Goal: Information Seeking & Learning: Learn about a topic

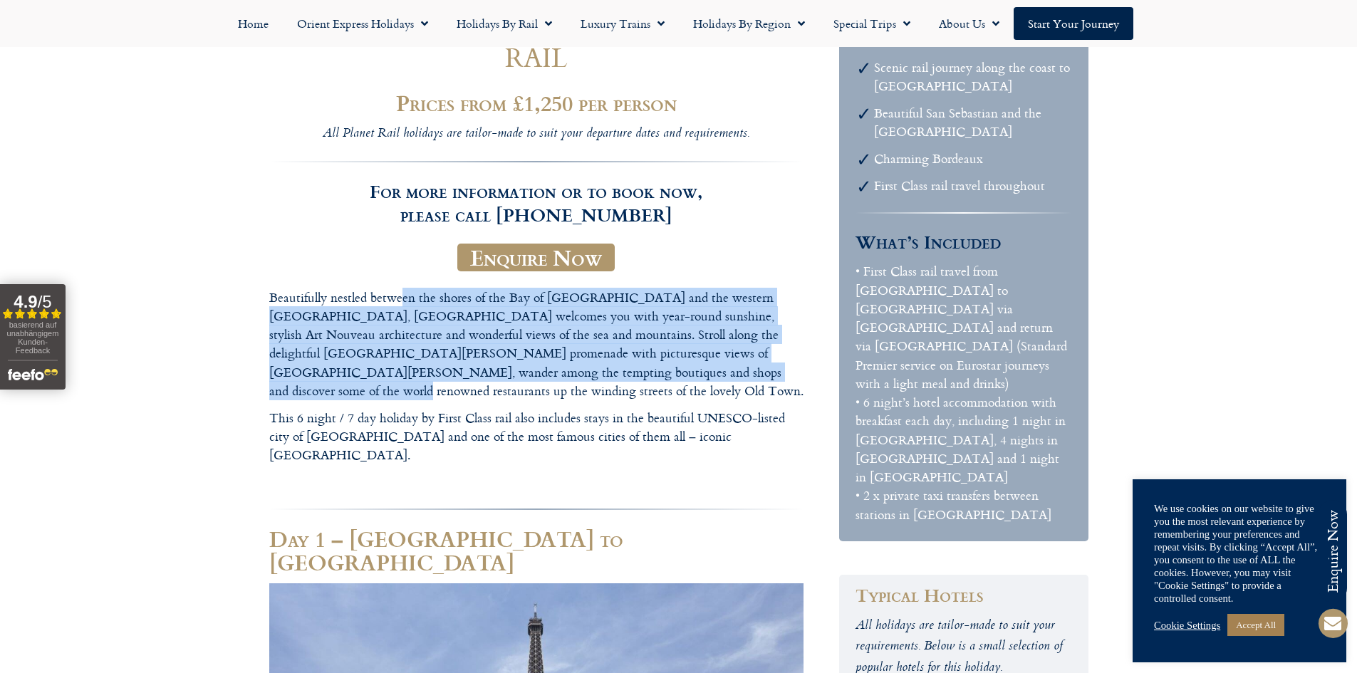
drag, startPoint x: 568, startPoint y: 371, endPoint x: 402, endPoint y: 294, distance: 183.3
click at [402, 294] on p "Beautifully nestled between the shores of the Bay of [GEOGRAPHIC_DATA] and the …" at bounding box center [536, 345] width 534 height 113
click at [534, 371] on p "Beautifully nestled between the shores of the Bay of [GEOGRAPHIC_DATA] and the …" at bounding box center [536, 345] width 534 height 113
drag, startPoint x: 563, startPoint y: 373, endPoint x: 361, endPoint y: 297, distance: 215.3
click at [361, 297] on p "Beautifully nestled between the shores of the Bay of [GEOGRAPHIC_DATA] and the …" at bounding box center [536, 345] width 534 height 113
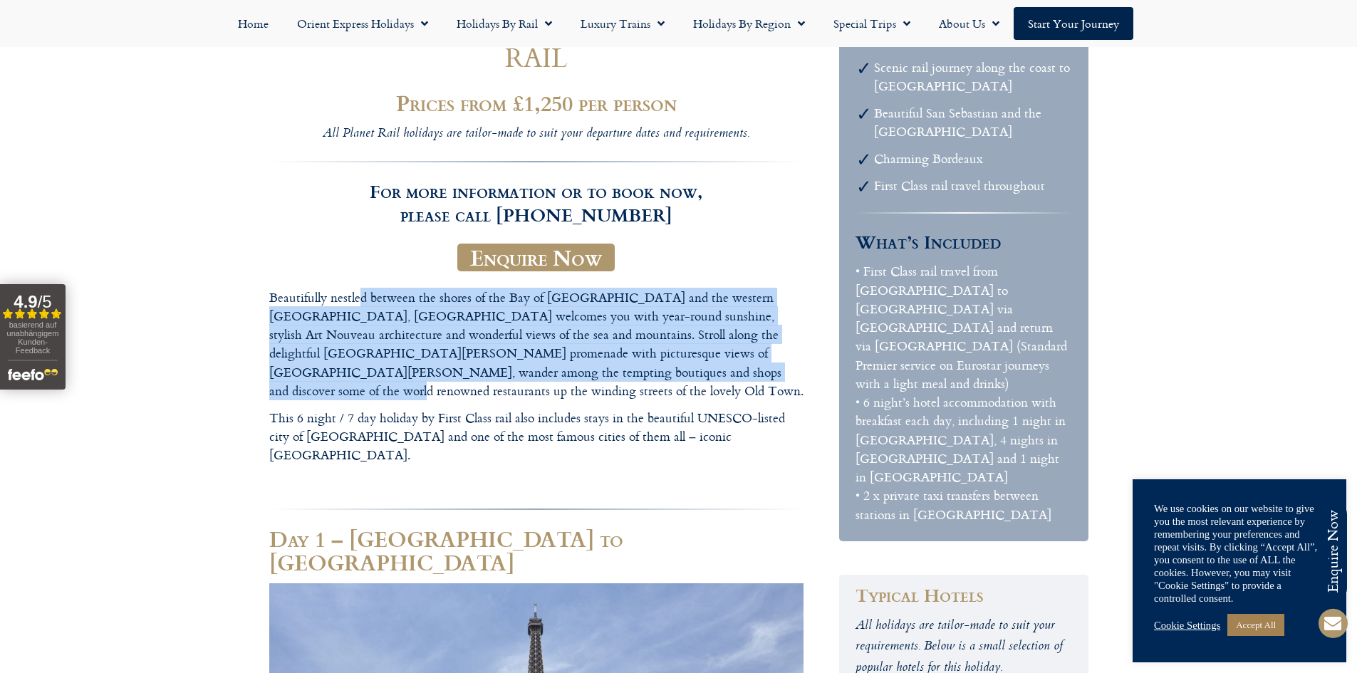
click at [361, 297] on p "Beautifully nestled between the shores of the Bay of [GEOGRAPHIC_DATA] and the …" at bounding box center [536, 345] width 534 height 113
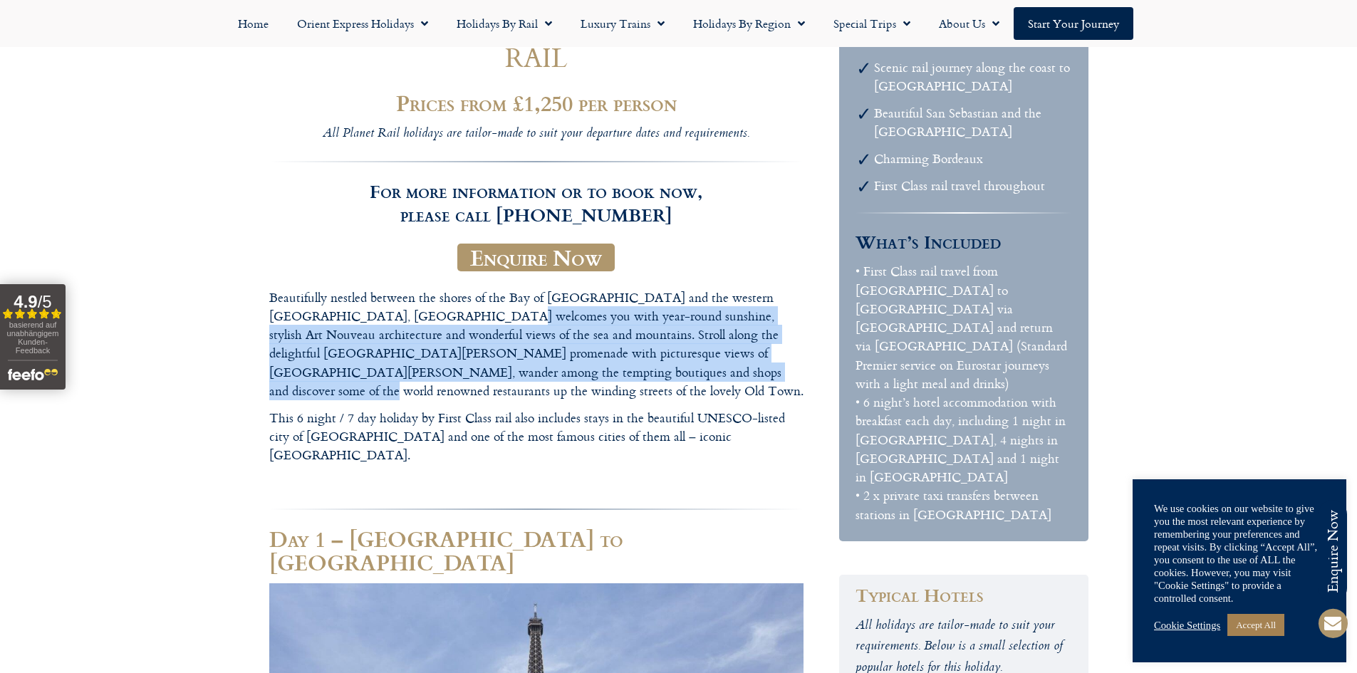
drag, startPoint x: 544, startPoint y: 374, endPoint x: 396, endPoint y: 311, distance: 160.5
click at [396, 311] on p "Beautifully nestled between the shores of the Bay of [GEOGRAPHIC_DATA] and the …" at bounding box center [536, 345] width 534 height 113
click at [395, 310] on p "Beautifully nestled between the shores of the Bay of [GEOGRAPHIC_DATA] and the …" at bounding box center [536, 345] width 534 height 113
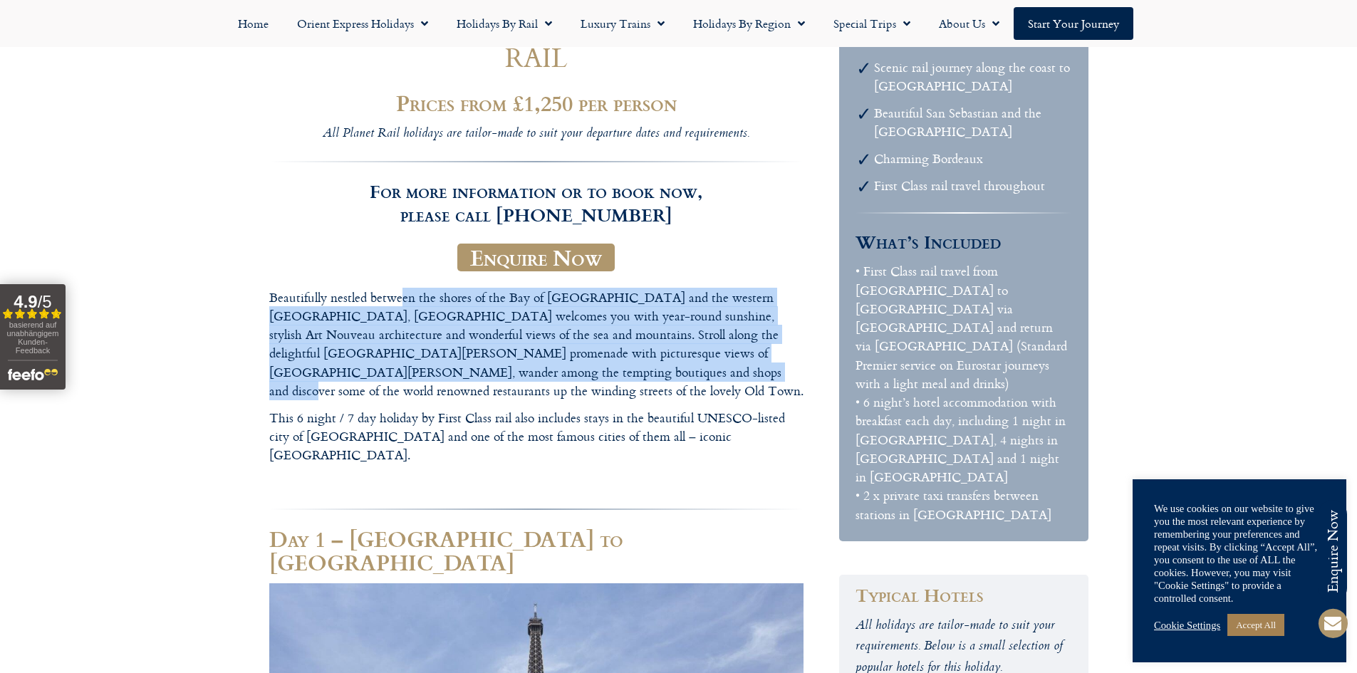
drag, startPoint x: 462, startPoint y: 372, endPoint x: 400, endPoint y: 298, distance: 96.6
click at [400, 298] on p "Beautifully nestled between the shores of the Bay of [GEOGRAPHIC_DATA] and the …" at bounding box center [536, 345] width 534 height 113
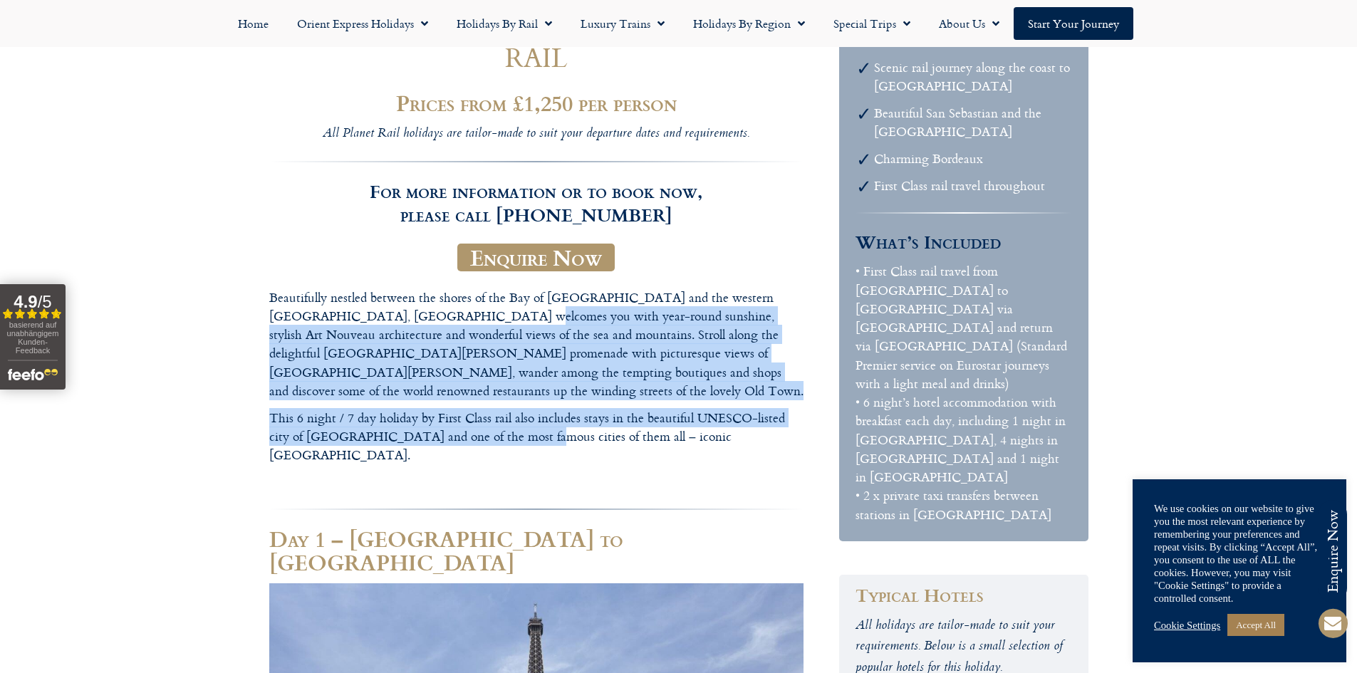
drag, startPoint x: 502, startPoint y: 414, endPoint x: 413, endPoint y: 316, distance: 132.2
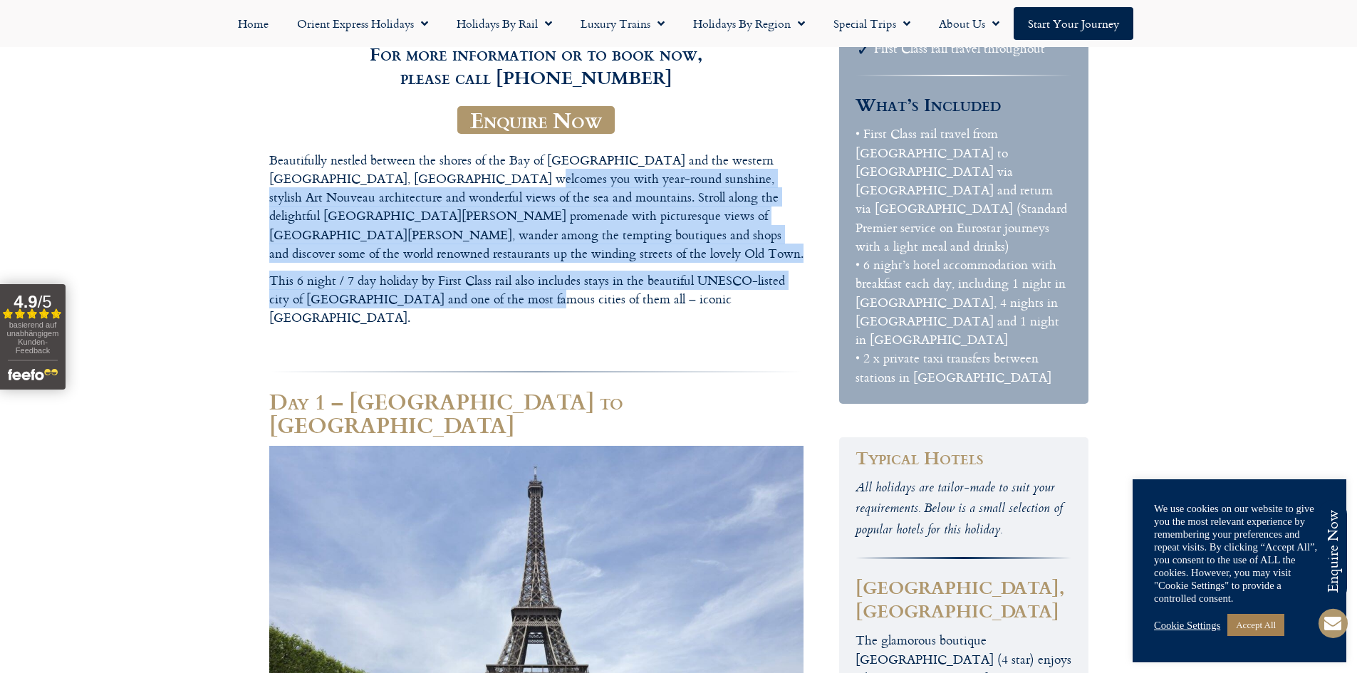
scroll to position [337, 0]
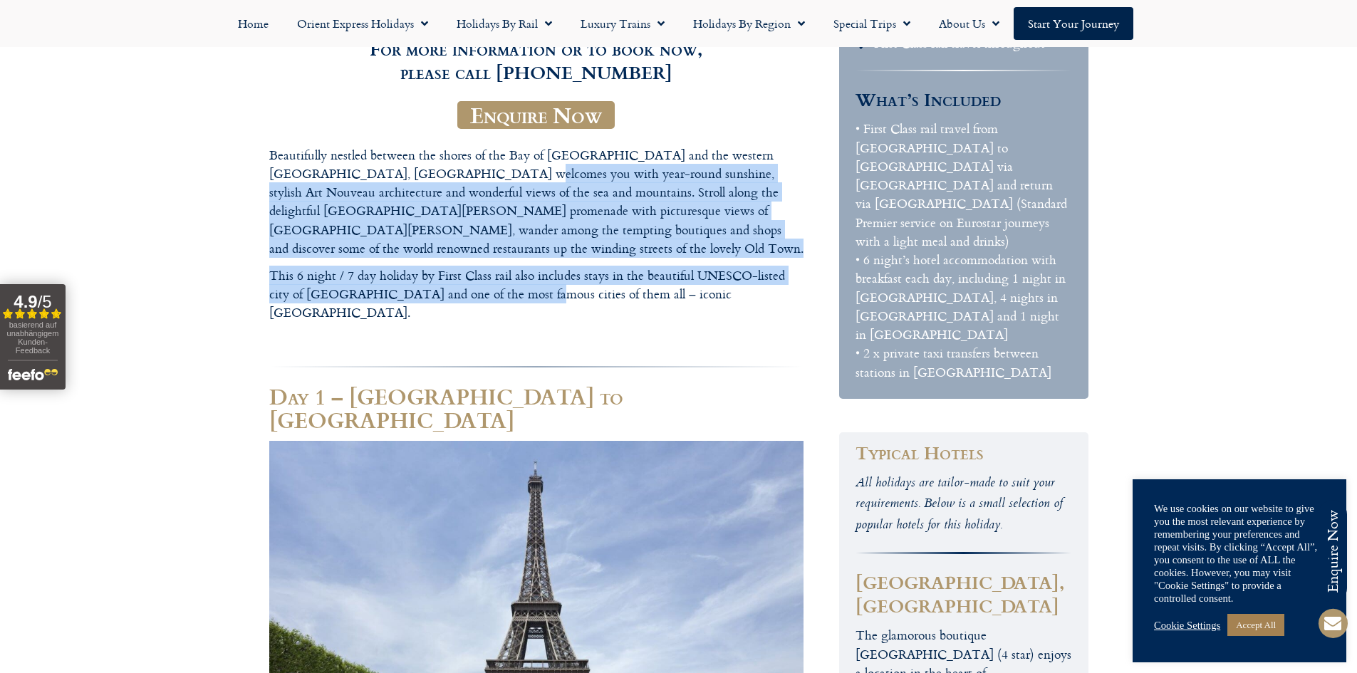
click at [409, 274] on p "This 6 night / 7 day holiday by First Class rail also includes stays in the bea…" at bounding box center [536, 294] width 534 height 56
drag, startPoint x: 495, startPoint y: 280, endPoint x: 404, endPoint y: 179, distance: 136.2
click at [404, 179] on p "Beautifully nestled between the shores of the Bay of [GEOGRAPHIC_DATA] and the …" at bounding box center [536, 202] width 534 height 113
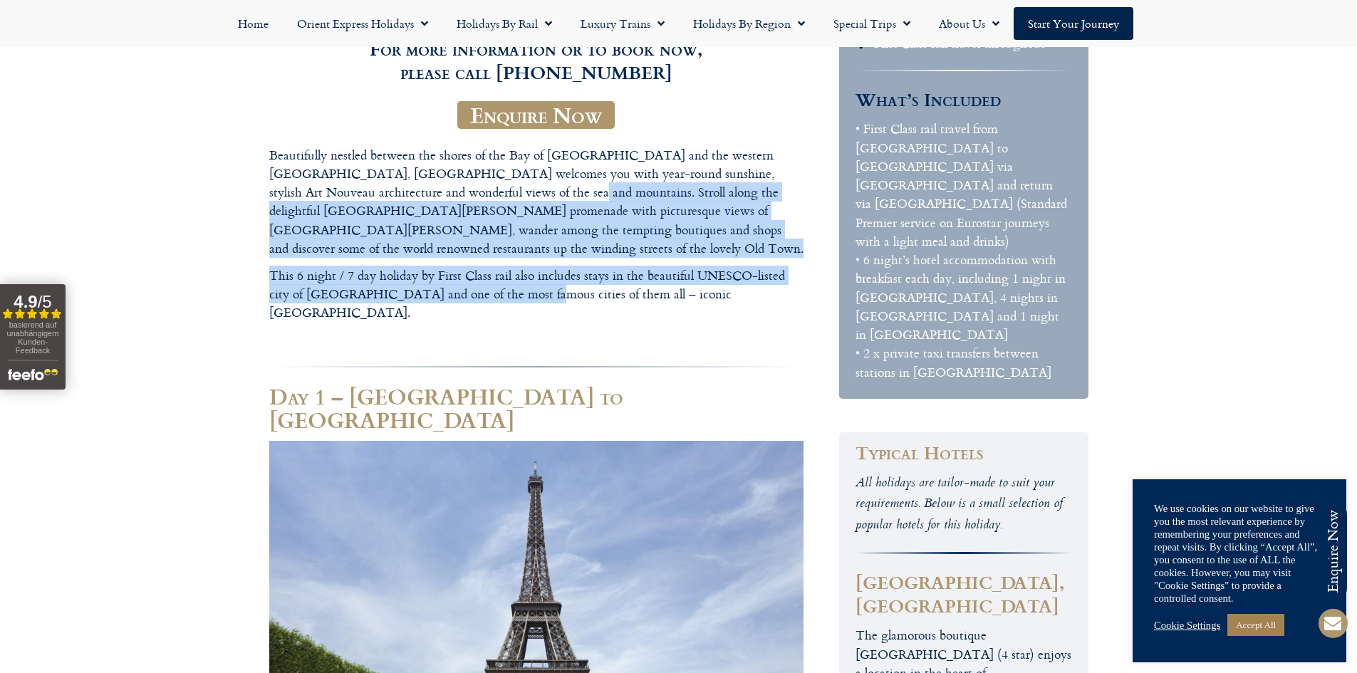
drag, startPoint x: 504, startPoint y: 283, endPoint x: 427, endPoint y: 184, distance: 125.4
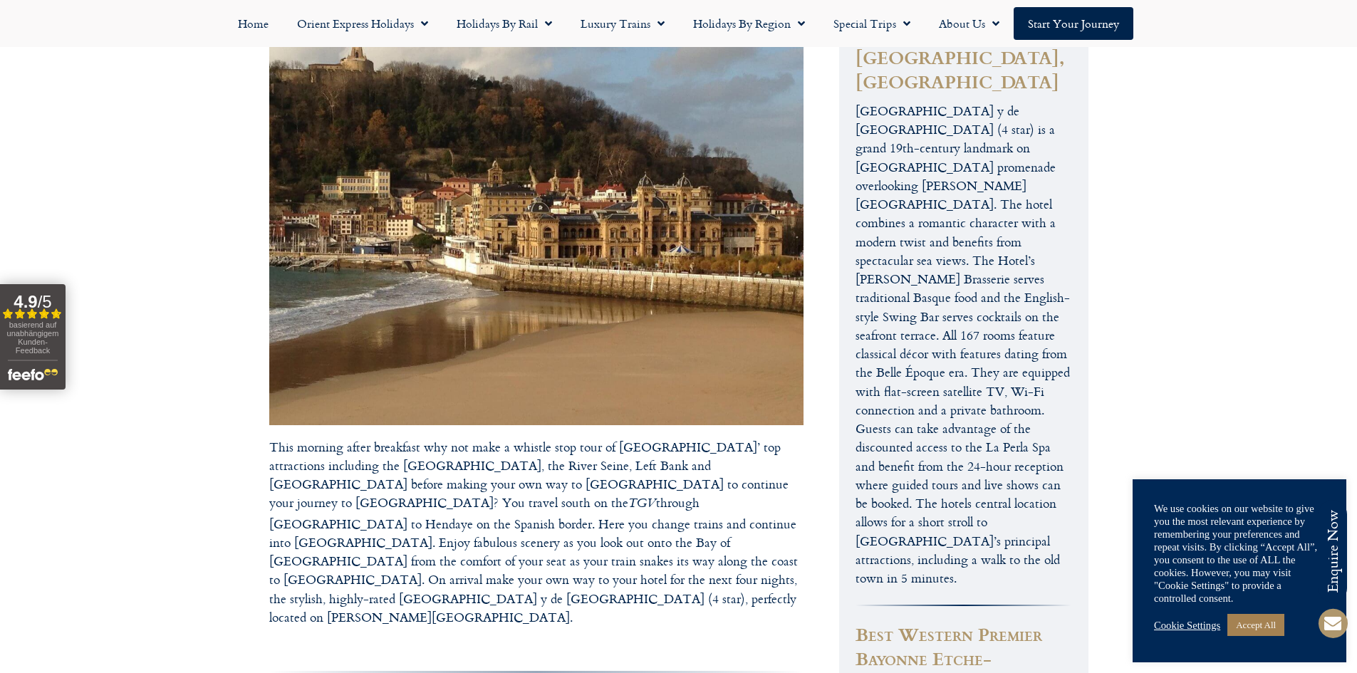
scroll to position [1406, 0]
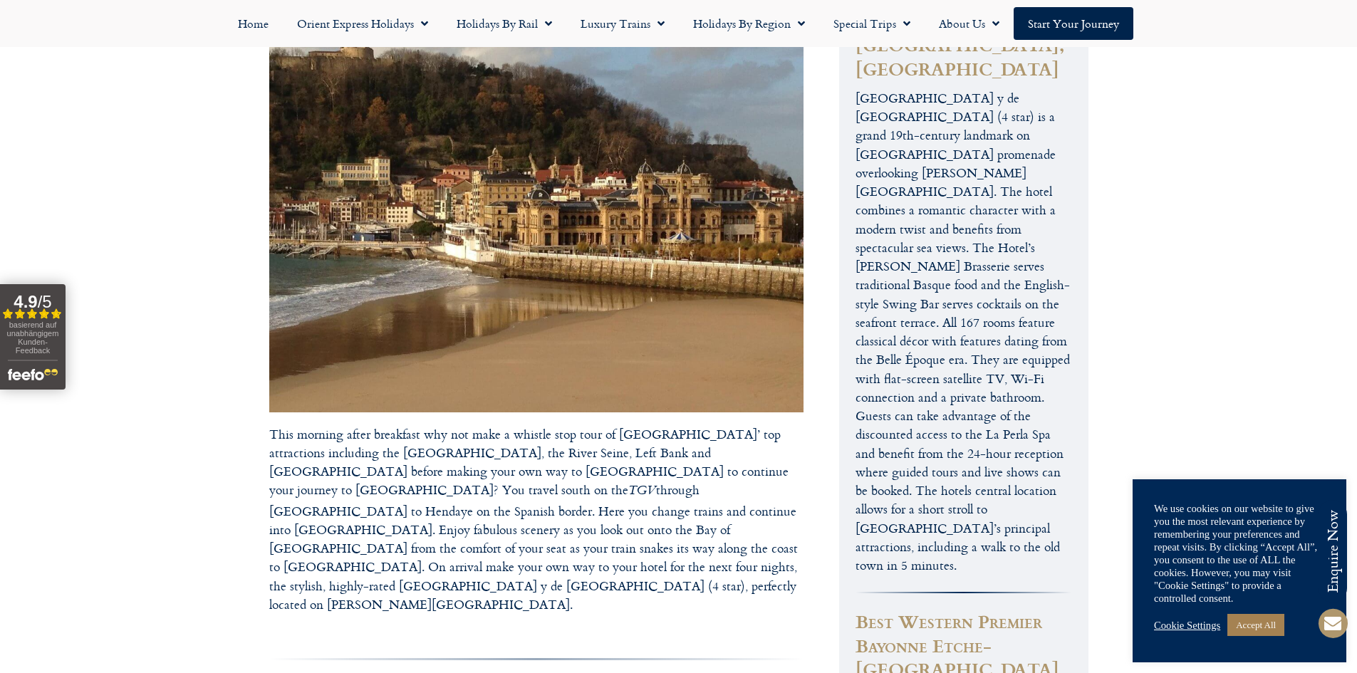
click at [579, 425] on p "This morning after breakfast why not make a whistle stop tour of [GEOGRAPHIC_DA…" at bounding box center [536, 520] width 534 height 190
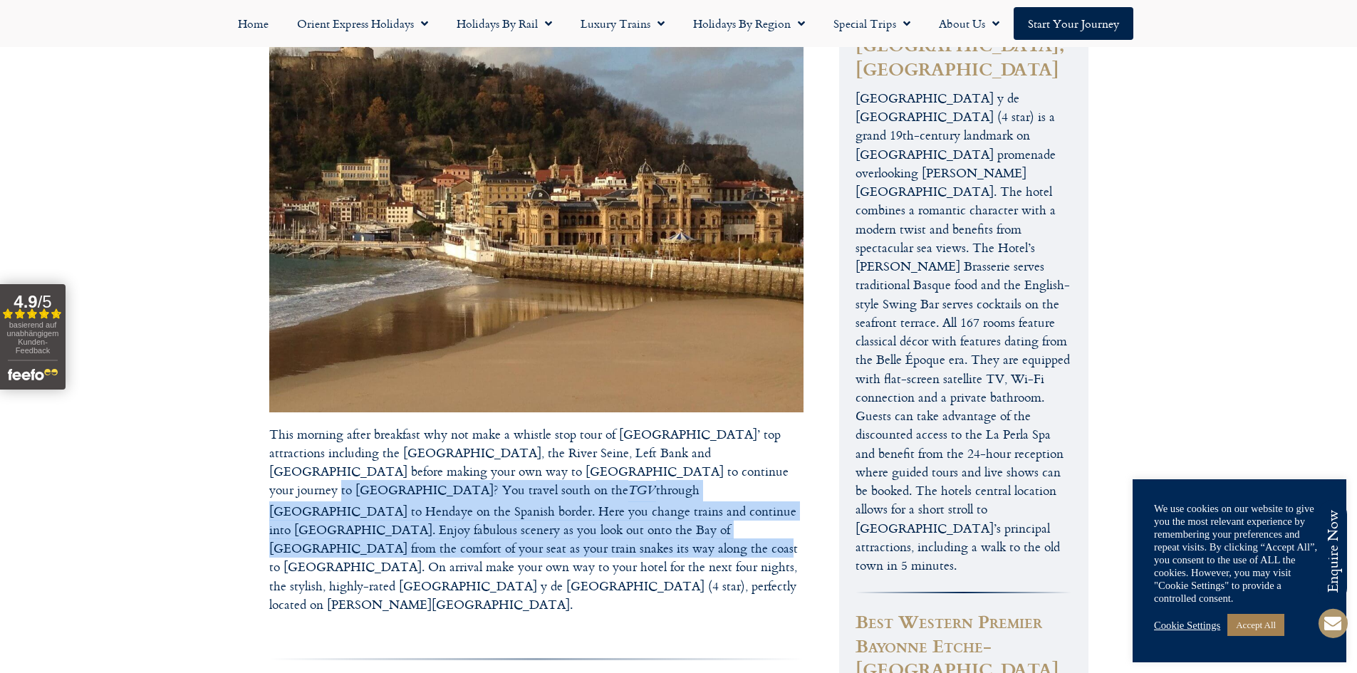
drag, startPoint x: 584, startPoint y: 367, endPoint x: 600, endPoint y: 427, distance: 61.9
click at [600, 427] on p "This morning after breakfast why not make a whistle stop tour of [GEOGRAPHIC_DA…" at bounding box center [536, 520] width 534 height 190
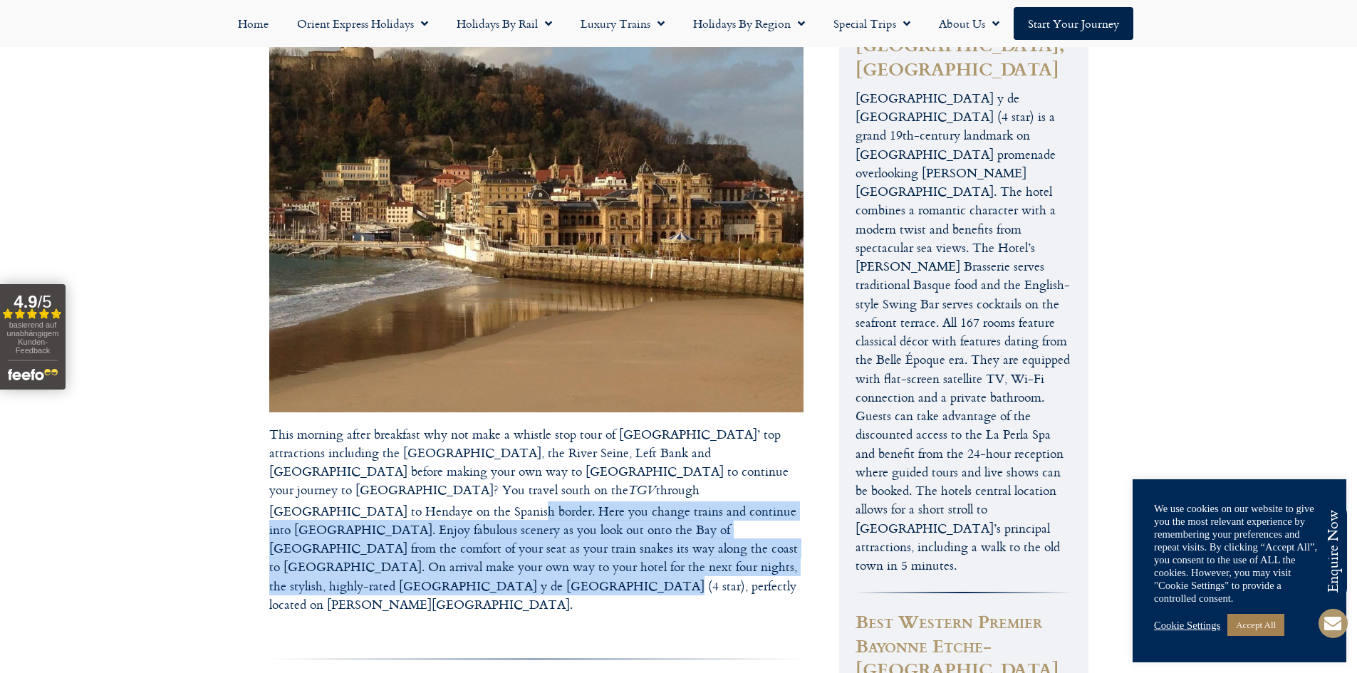
drag, startPoint x: 502, startPoint y: 390, endPoint x: 474, endPoint y: 465, distance: 79.4
click at [474, 465] on p "This morning after breakfast why not make a whistle stop tour of [GEOGRAPHIC_DA…" at bounding box center [536, 520] width 534 height 190
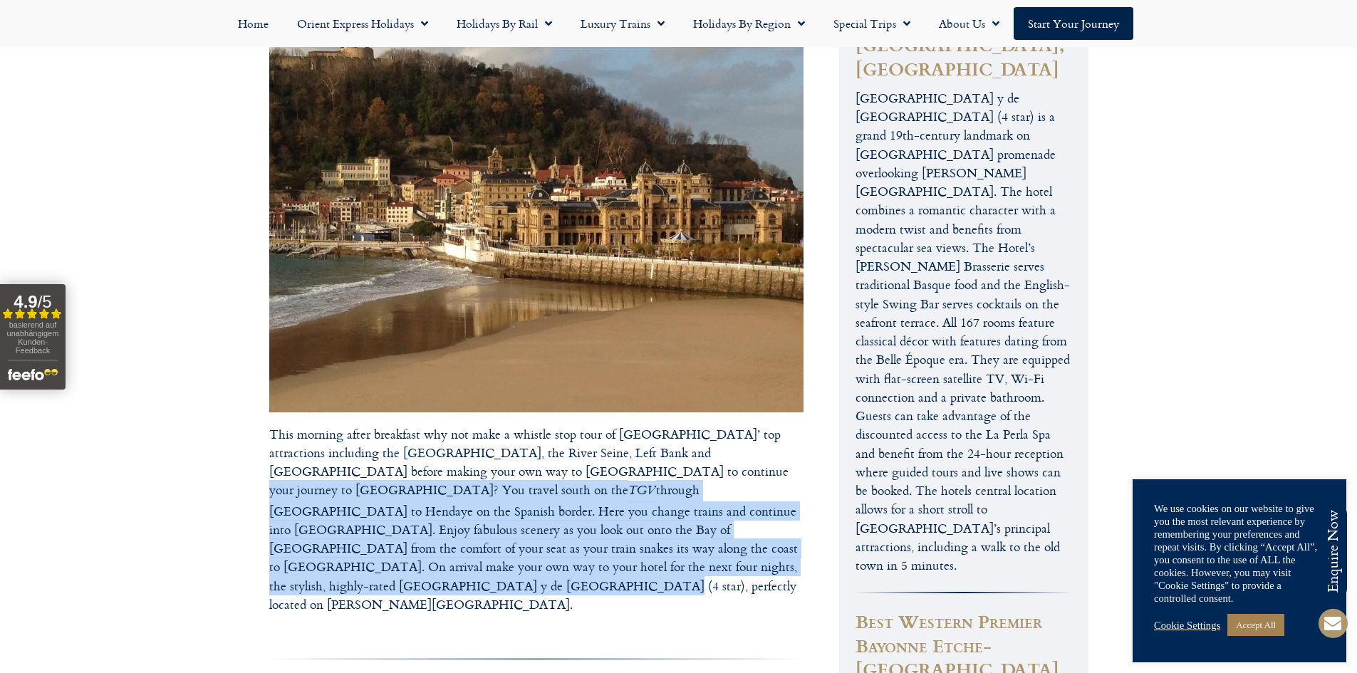
drag, startPoint x: 462, startPoint y: 460, endPoint x: 514, endPoint y: 373, distance: 101.3
click at [514, 425] on p "This morning after breakfast why not make a whistle stop tour of [GEOGRAPHIC_DA…" at bounding box center [536, 520] width 534 height 190
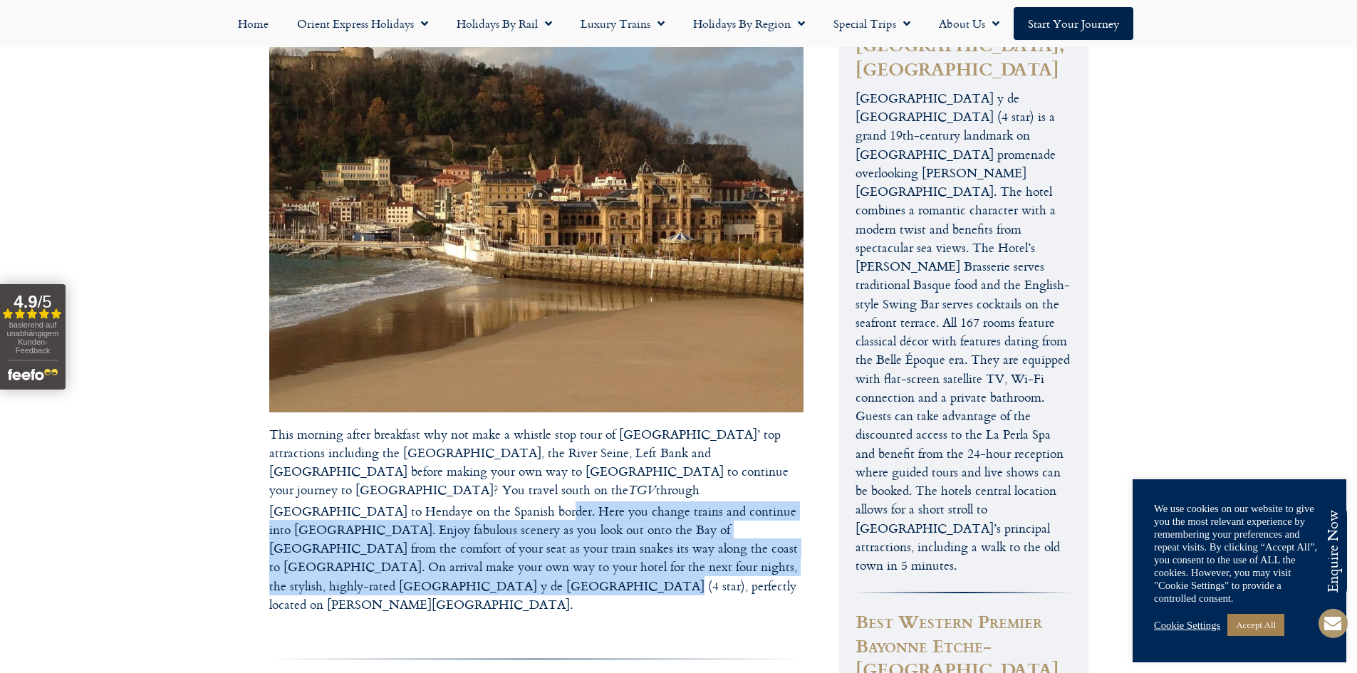
drag, startPoint x: 537, startPoint y: 465, endPoint x: 528, endPoint y: 376, distance: 89.5
click at [528, 425] on p "This morning after breakfast why not make a whistle stop tour of [GEOGRAPHIC_DA…" at bounding box center [536, 520] width 534 height 190
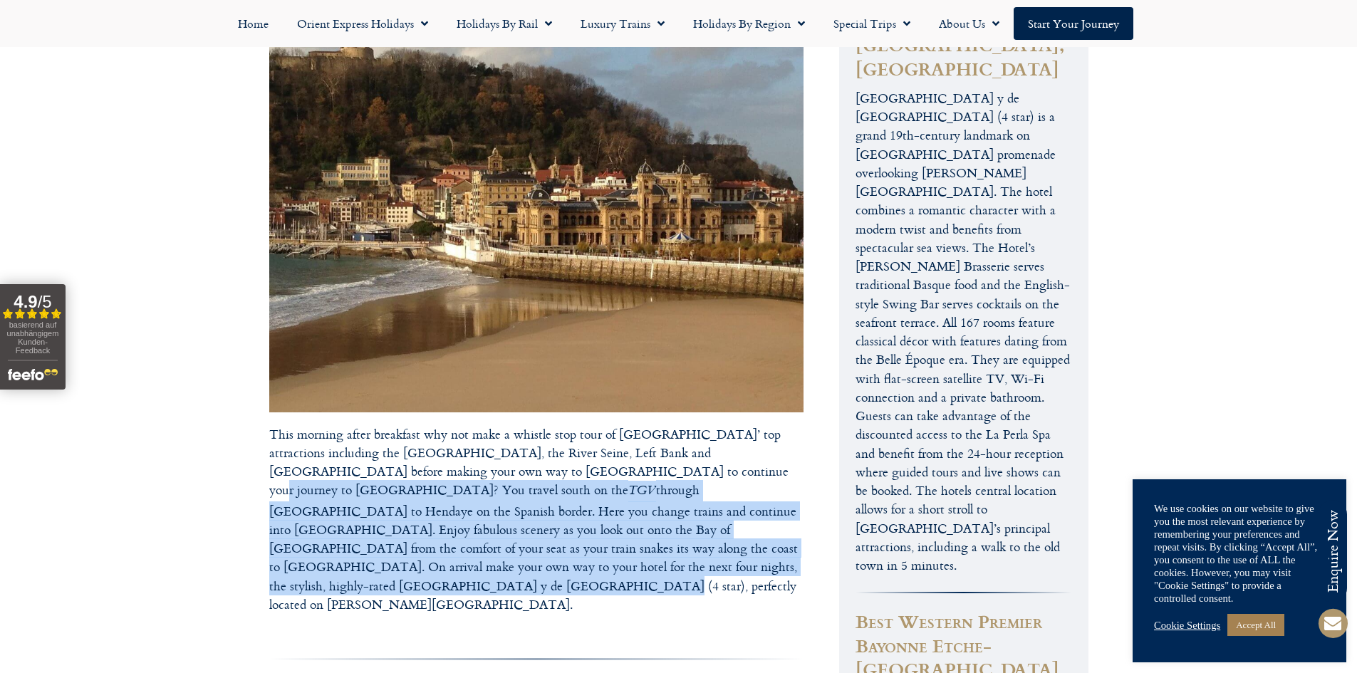
click at [528, 425] on p "This morning after breakfast why not make a whistle stop tour of [GEOGRAPHIC_DA…" at bounding box center [536, 520] width 534 height 190
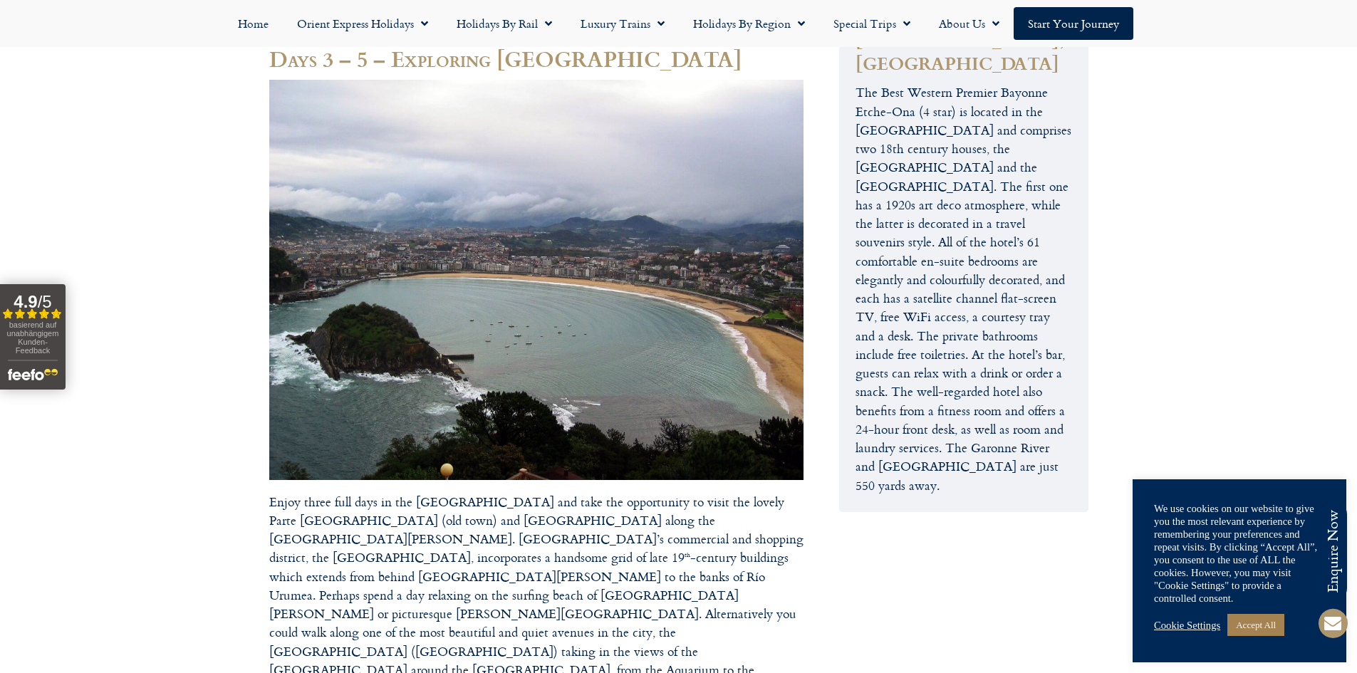
scroll to position [2047, 0]
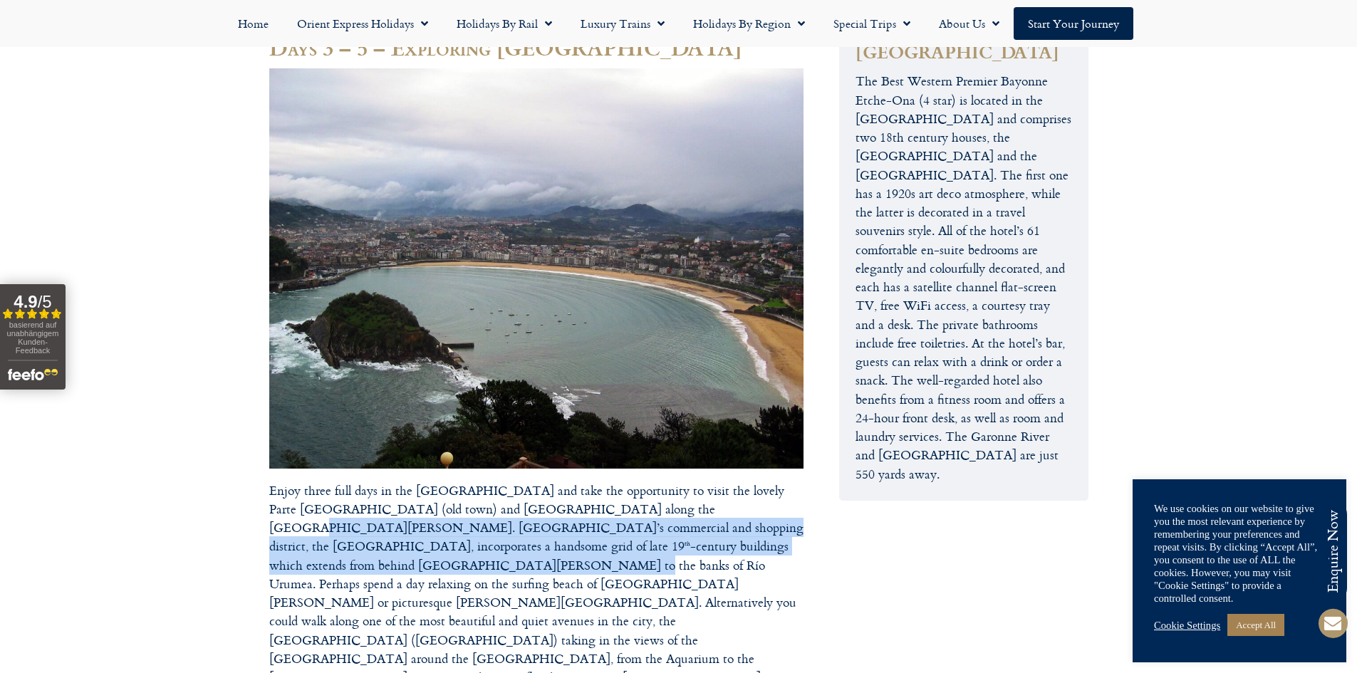
drag, startPoint x: 616, startPoint y: 373, endPoint x: 593, endPoint y: 413, distance: 46.9
click at [593, 413] on p "Enjoy three full days in the [GEOGRAPHIC_DATA] and take the opportunity to visi…" at bounding box center [536, 415] width 534 height 694
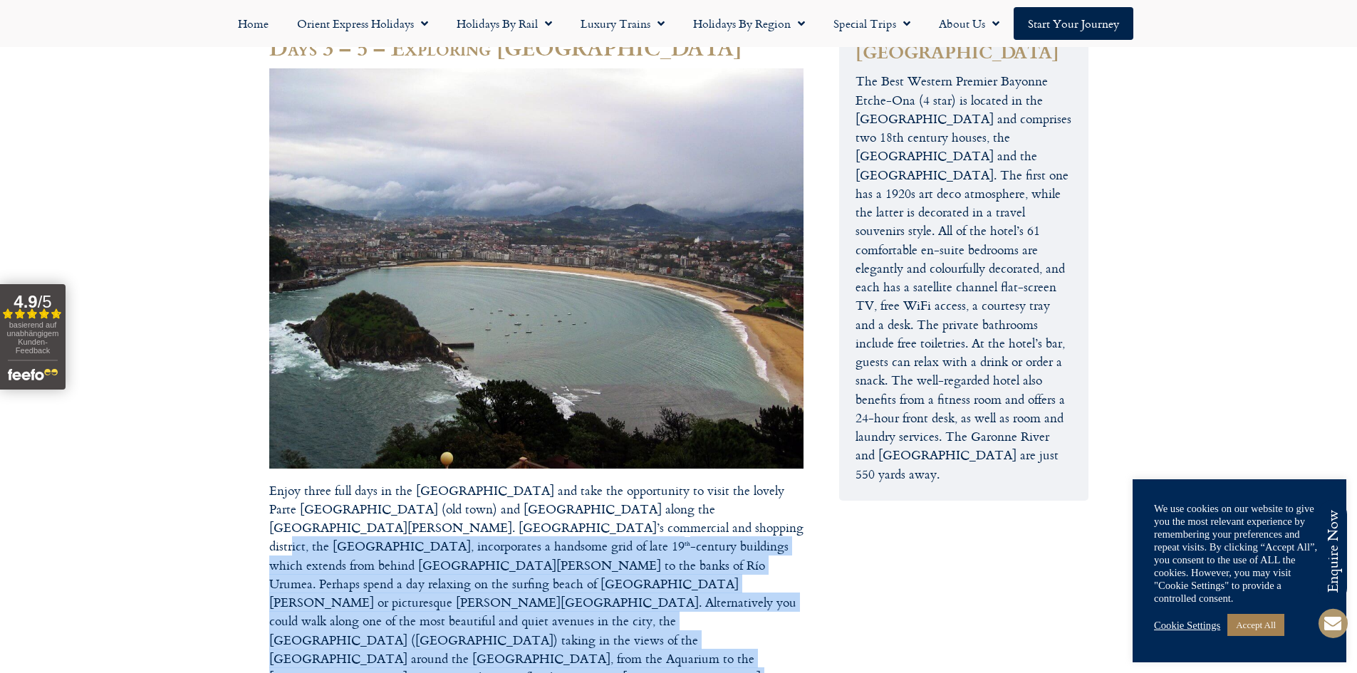
drag, startPoint x: 514, startPoint y: 385, endPoint x: 604, endPoint y: 541, distance: 179.4
click at [604, 541] on p "Enjoy three full days in the [GEOGRAPHIC_DATA] and take the opportunity to visi…" at bounding box center [536, 415] width 534 height 694
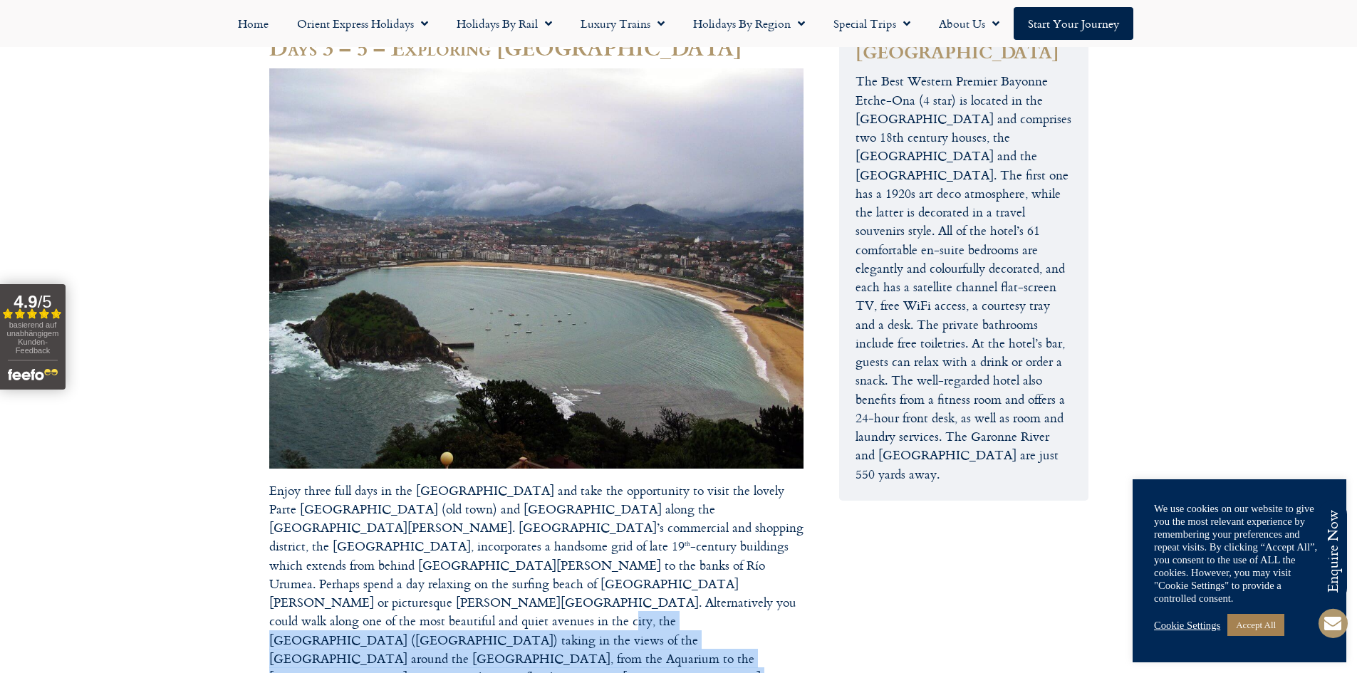
drag, startPoint x: 605, startPoint y: 541, endPoint x: 384, endPoint y: 464, distance: 233.9
click at [384, 464] on p "Enjoy three full days in the [GEOGRAPHIC_DATA] and take the opportunity to visi…" at bounding box center [536, 415] width 534 height 694
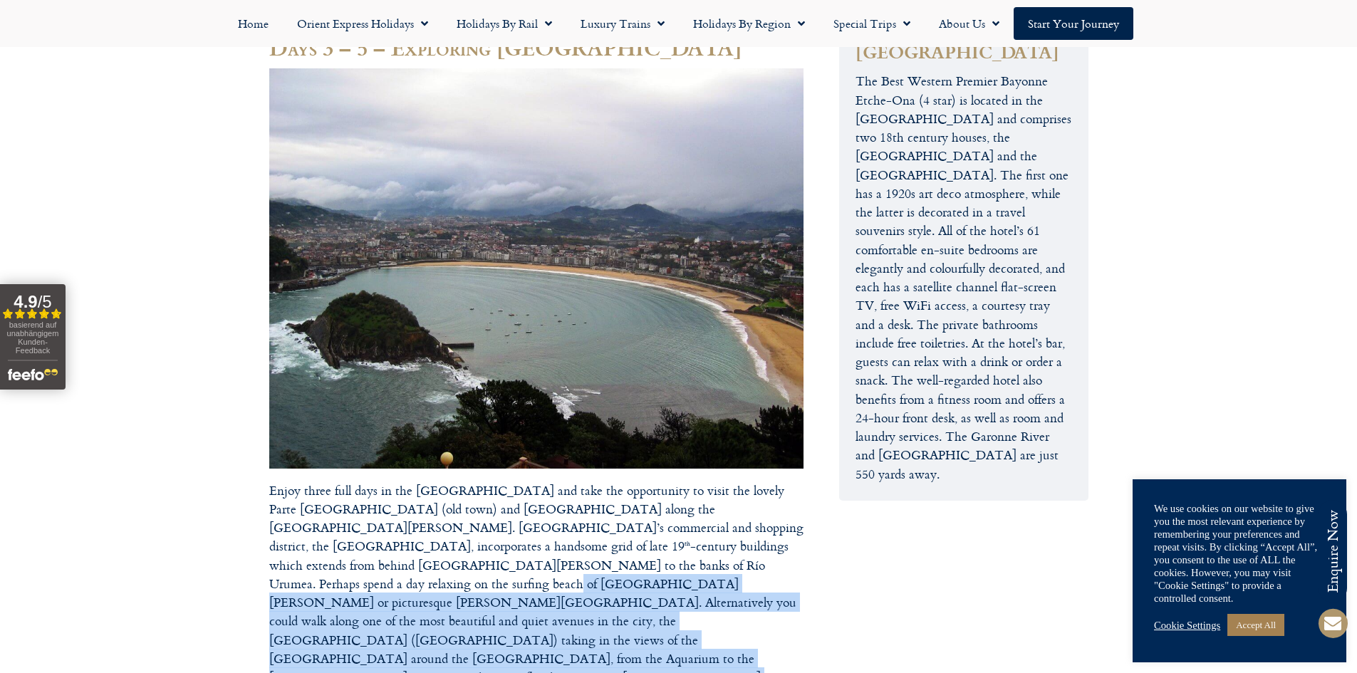
drag, startPoint x: 648, startPoint y: 542, endPoint x: 487, endPoint y: 424, distance: 199.8
click at [487, 425] on p "Enjoy three full days in the [GEOGRAPHIC_DATA] and take the opportunity to visi…" at bounding box center [536, 415] width 534 height 694
click at [494, 423] on p "Enjoy three full days in the [GEOGRAPHIC_DATA] and take the opportunity to visi…" at bounding box center [536, 415] width 534 height 694
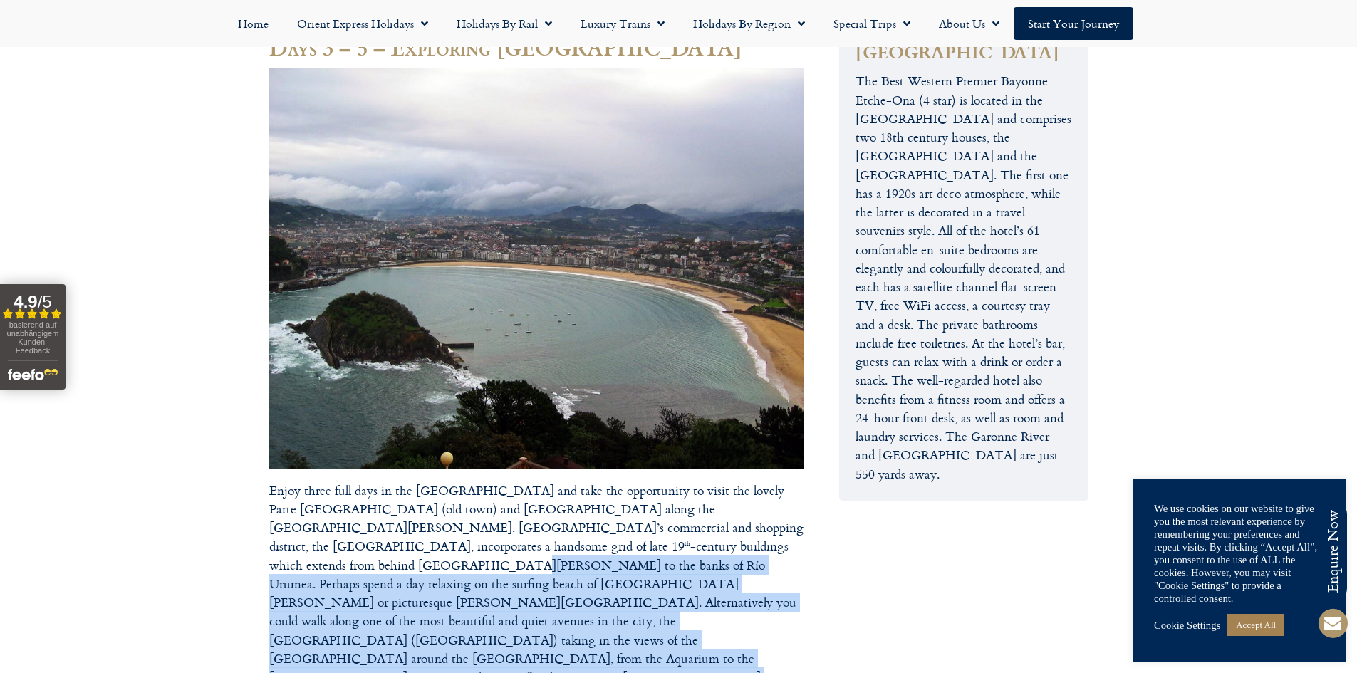
drag, startPoint x: 636, startPoint y: 546, endPoint x: 502, endPoint y: 405, distance: 194.0
click at [502, 405] on p "Enjoy three full days in the [GEOGRAPHIC_DATA] and take the opportunity to visi…" at bounding box center [536, 415] width 534 height 694
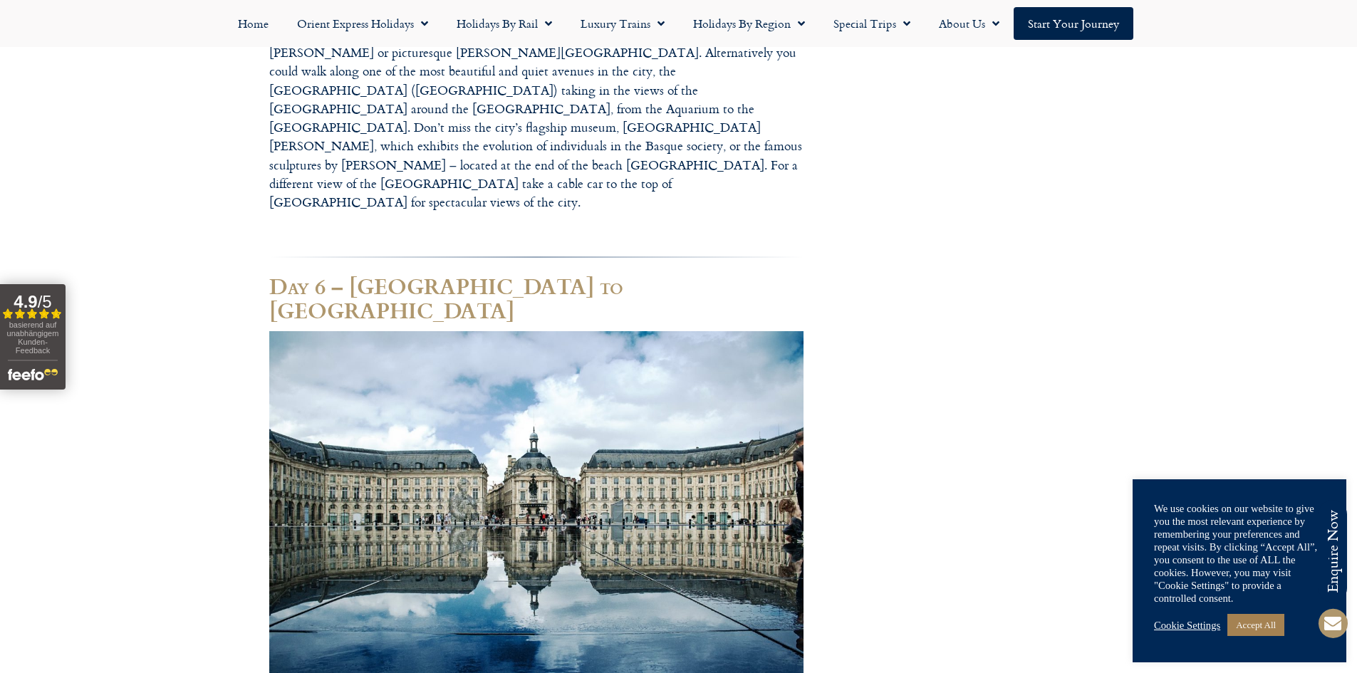
scroll to position [2617, 0]
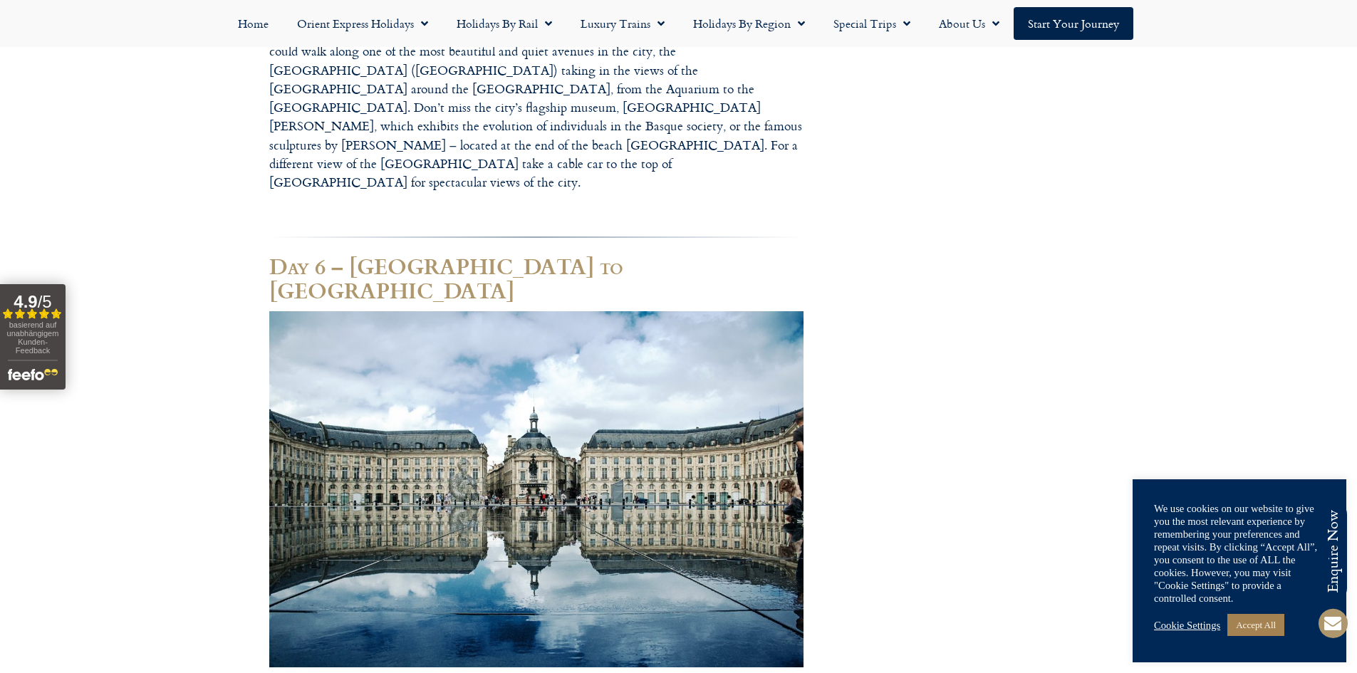
drag, startPoint x: 552, startPoint y: 549, endPoint x: 412, endPoint y: 482, distance: 155.5
click at [412, 482] on p "This morning you have some time for last-minute shopping or a pleasant stroll, …" at bounding box center [536, 560] width 534 height 499
click at [552, 551] on p "This morning you have some time for last-minute shopping or a pleasant stroll, …" at bounding box center [536, 560] width 534 height 499
drag, startPoint x: 557, startPoint y: 547, endPoint x: 508, endPoint y: 477, distance: 85.4
click at [508, 477] on p "This morning you have some time for last-minute shopping or a pleasant stroll, …" at bounding box center [536, 560] width 534 height 499
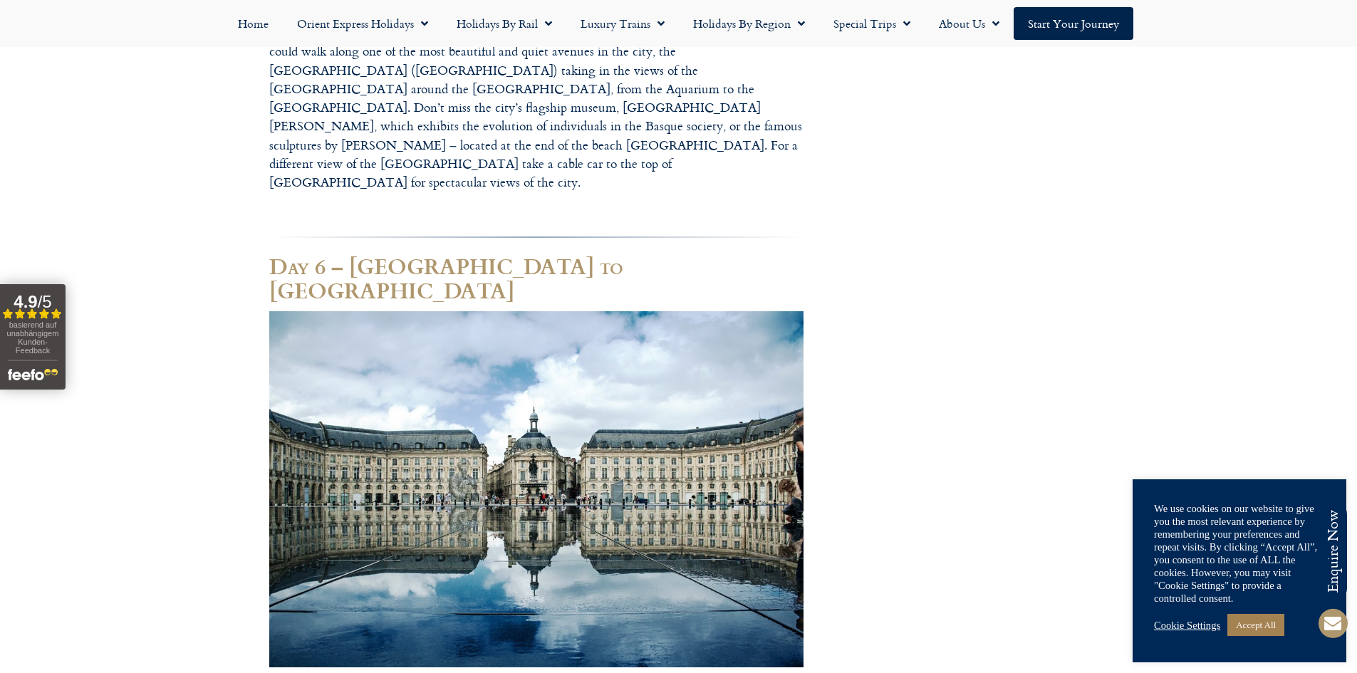
click at [508, 477] on p "This morning you have some time for last-minute shopping or a pleasant stroll, …" at bounding box center [536, 560] width 534 height 499
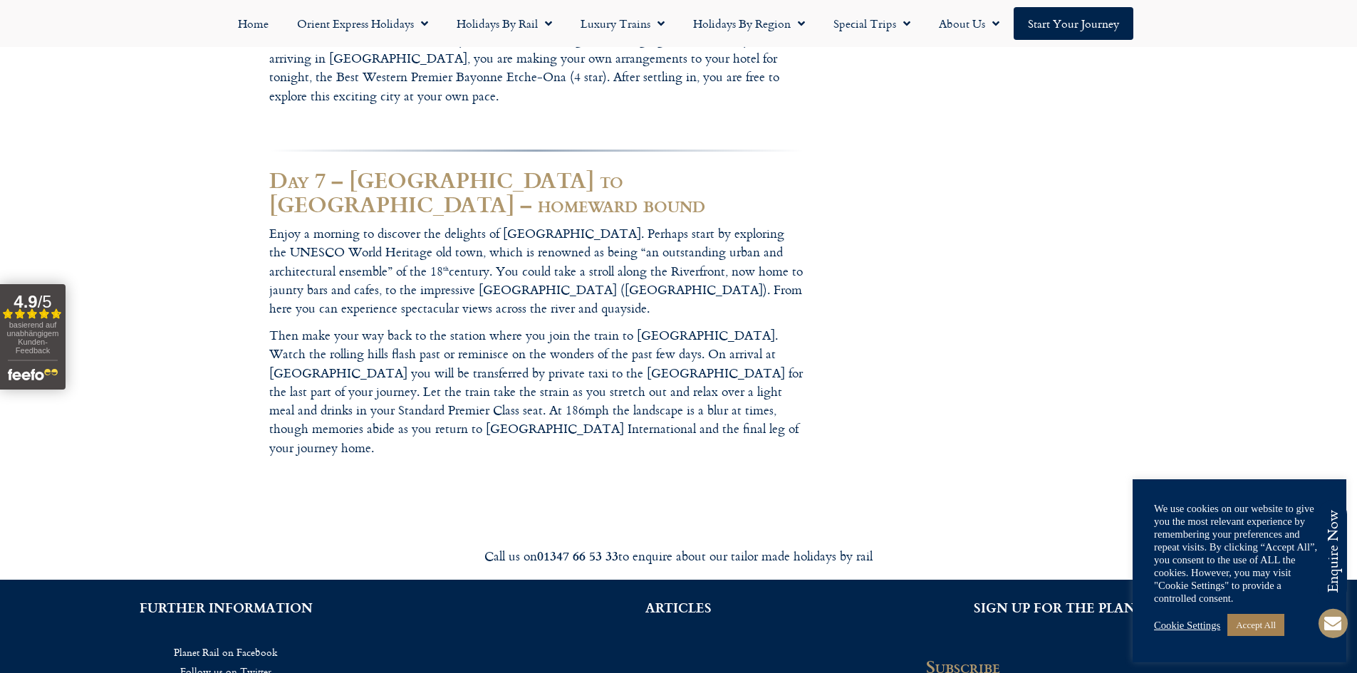
scroll to position [3330, 0]
